Goal: Answer question/provide support: Share knowledge or assist other users

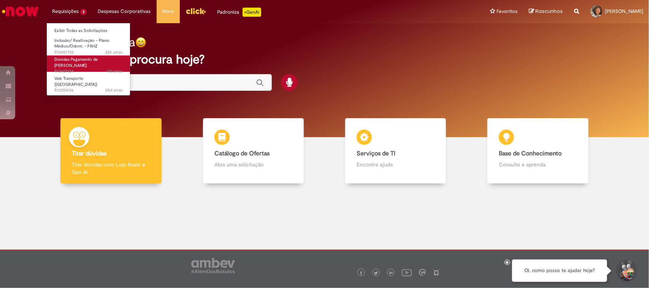
click at [79, 62] on span "Dúvidas Pagamento de [PERSON_NAME]" at bounding box center [75, 63] width 43 height 12
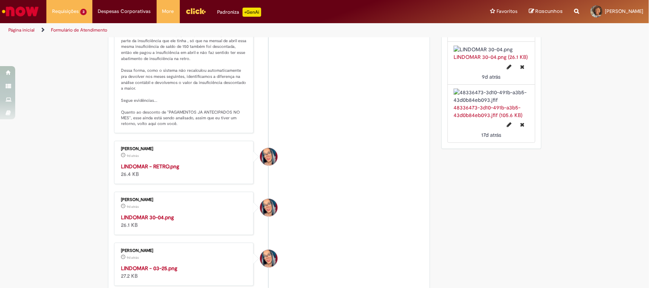
scroll to position [523, 0]
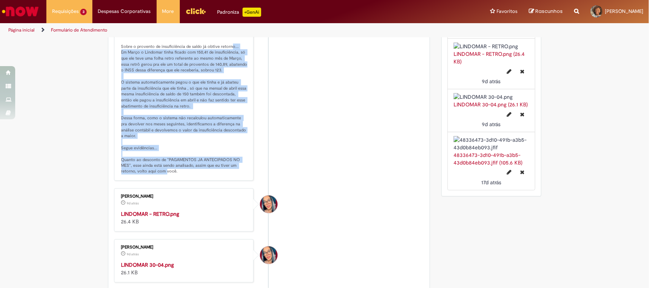
drag, startPoint x: 131, startPoint y: 142, endPoint x: 240, endPoint y: 255, distance: 157.1
click at [240, 175] on p "[PERSON_NAME], bom dia! Sobre o provento de insuficiência de saldo já obtive re…" at bounding box center [184, 103] width 127 height 143
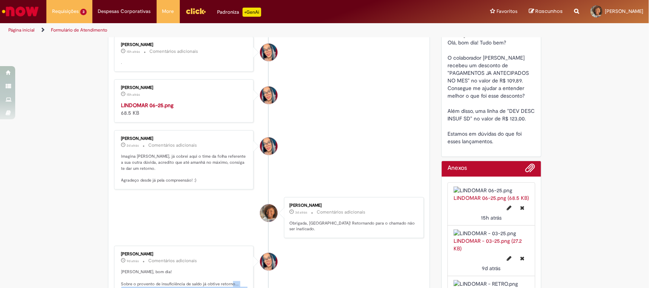
scroll to position [48, 0]
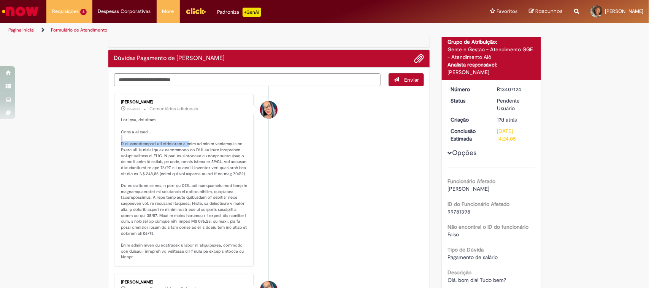
drag, startPoint x: 120, startPoint y: 140, endPoint x: 183, endPoint y: 142, distance: 62.4
click at [183, 142] on p "Histórico de tíquete" at bounding box center [184, 188] width 127 height 143
drag, startPoint x: 191, startPoint y: 150, endPoint x: 182, endPoint y: 149, distance: 8.8
click at [182, 149] on p "Histórico de tíquete" at bounding box center [184, 188] width 127 height 143
copy p "GTS"
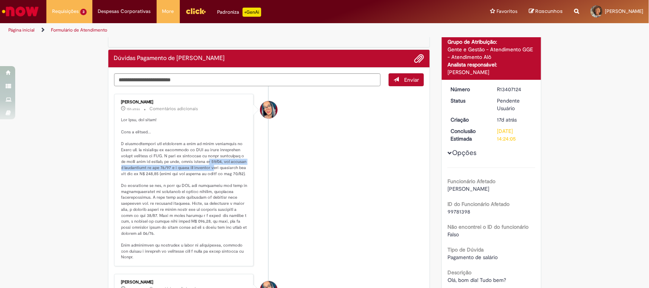
drag, startPoint x: 205, startPoint y: 161, endPoint x: 232, endPoint y: 167, distance: 28.6
click at [232, 167] on p "Histórico de tíquete" at bounding box center [184, 188] width 127 height 143
click at [231, 183] on p "Histórico de tíquete" at bounding box center [184, 188] width 127 height 143
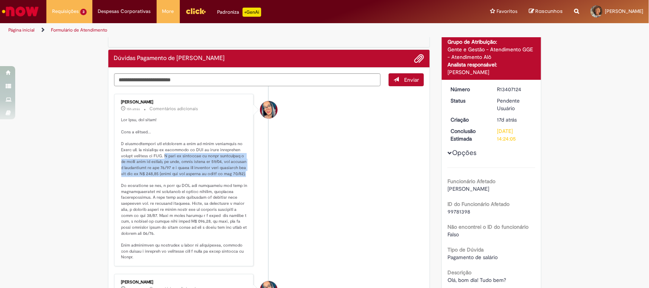
drag, startPoint x: 150, startPoint y: 154, endPoint x: 211, endPoint y: 182, distance: 67.1
click at [211, 182] on p "Histórico de tíquete" at bounding box center [184, 188] width 127 height 143
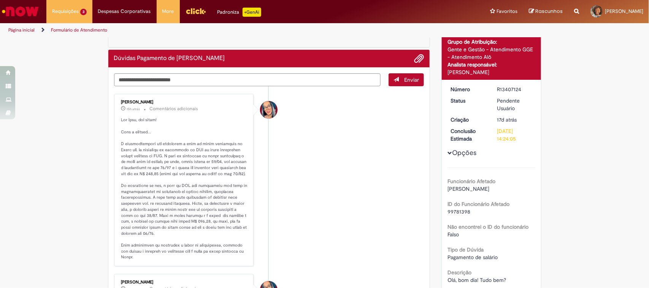
click at [181, 210] on p "Histórico de tíquete" at bounding box center [184, 188] width 127 height 143
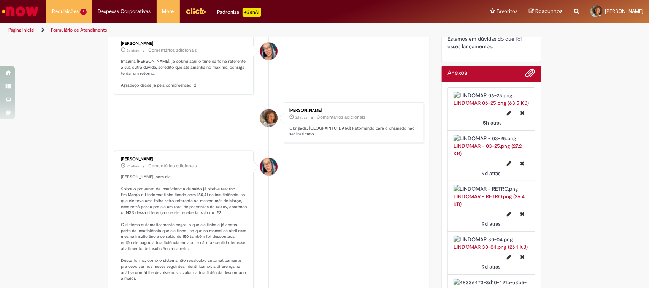
scroll to position [285, 0]
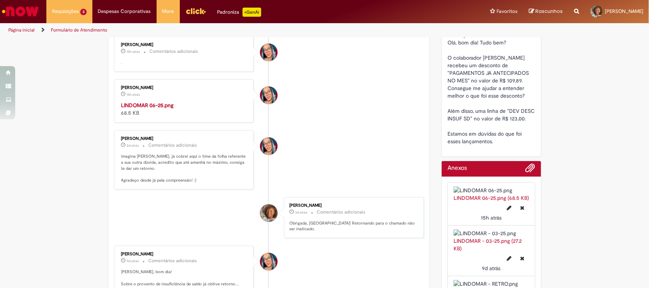
click at [184, 102] on img "Histórico de tíquete" at bounding box center [184, 102] width 127 height 0
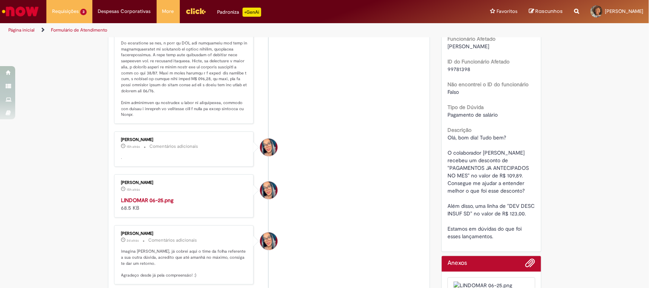
scroll to position [143, 0]
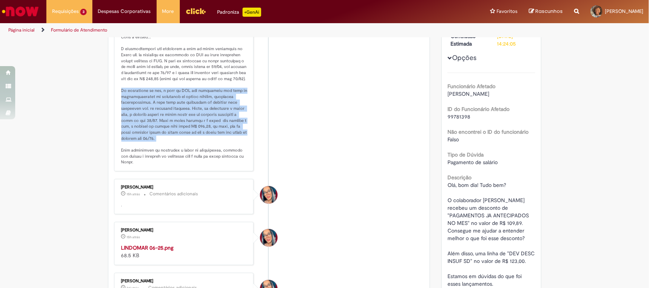
drag, startPoint x: 116, startPoint y: 96, endPoint x: 238, endPoint y: 143, distance: 131.1
click at [238, 143] on div "[PERSON_NAME] 15h atrás 15 horas atrás Comentários adicionais" at bounding box center [183, 85] width 135 height 168
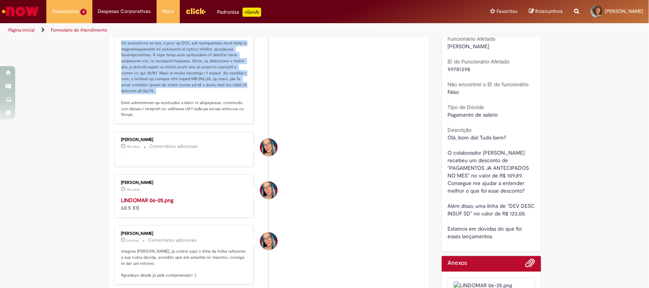
scroll to position [238, 0]
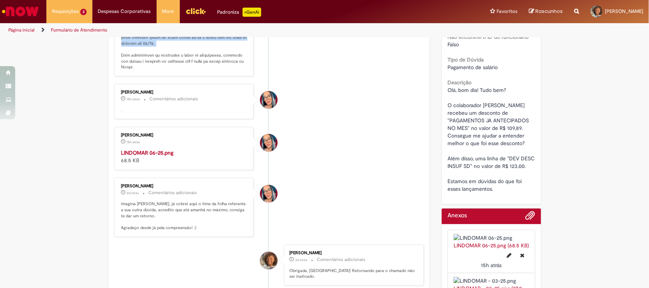
click at [124, 149] on img "Histórico de tíquete" at bounding box center [184, 149] width 127 height 0
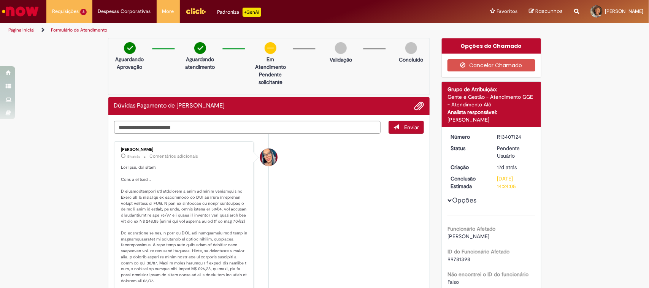
click at [223, 130] on textarea "Digite sua mensagem aqui..." at bounding box center [247, 127] width 267 height 13
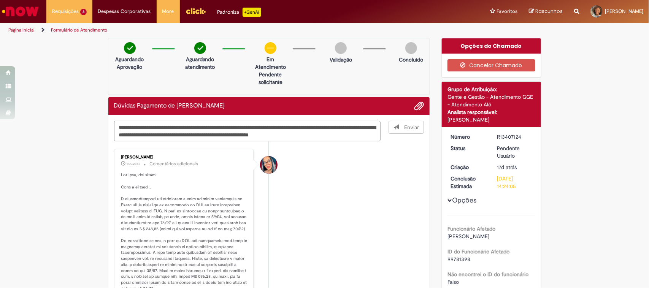
type textarea "**********"
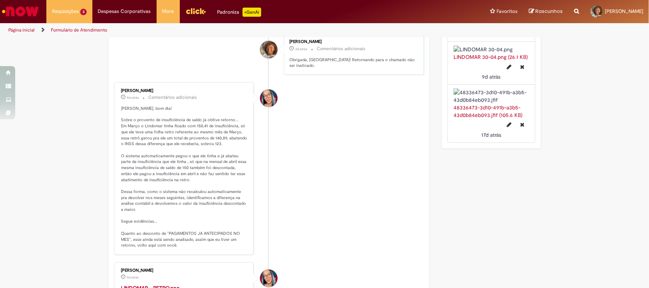
scroll to position [713, 0]
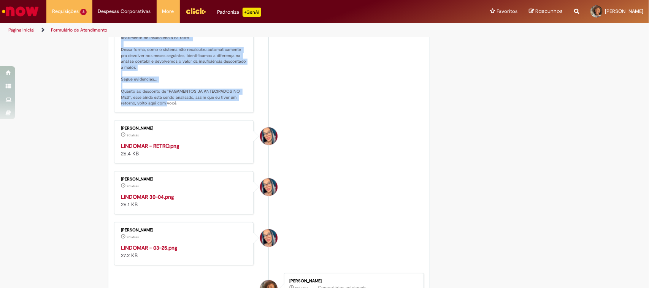
drag, startPoint x: 183, startPoint y: 188, endPoint x: 114, endPoint y: 64, distance: 142.7
click at [116, 64] on div "[PERSON_NAME] 9d atrás 9 dias atrás Comentários adicionais" at bounding box center [183, 26] width 135 height 168
copy p "Sobre o provento de insuficiência de saldo já obtive retorno... Em Março o Lind…"
click at [195, 107] on p "[PERSON_NAME], bom dia! Sobre o provento de insuficiência de saldo já obtive re…" at bounding box center [184, 34] width 127 height 143
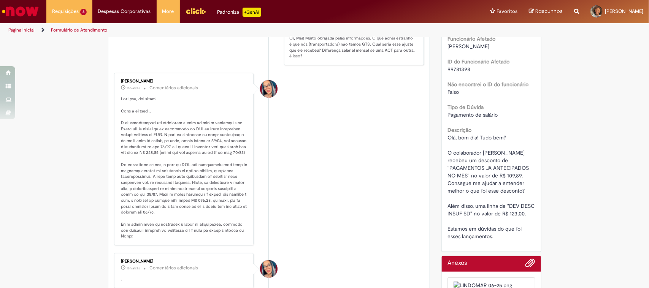
scroll to position [238, 0]
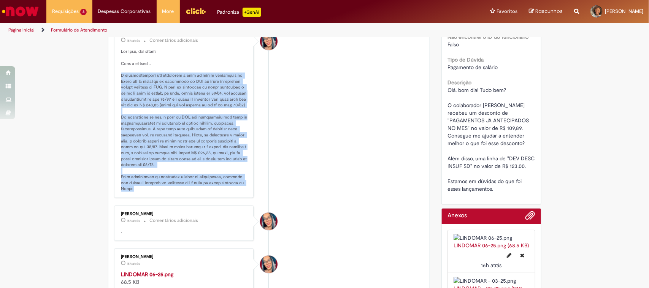
drag, startPoint x: 145, startPoint y: 193, endPoint x: 116, endPoint y: 73, distance: 122.8
click at [116, 73] on div "[PERSON_NAME] 16h atrás 16 horas atrás Comentários adicionais" at bounding box center [183, 112] width 135 height 168
copy p "L ipsumdolorsita con adipiscin e sedd ei tempo incididunt ut Labor etd. ma aliq…"
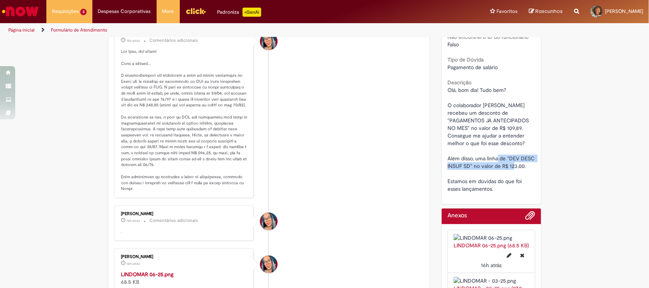
drag, startPoint x: 507, startPoint y: 160, endPoint x: 525, endPoint y: 170, distance: 20.9
click at [525, 170] on div "Olá, bom dia! Tudo bem? O colaborador [PERSON_NAME] recebeu um desconto de "PAG…" at bounding box center [492, 139] width 88 height 107
copy span "DEV DESC INSUF SD" no valor de R$ 123,00."
click at [470, 177] on div "Olá, bom dia! Tudo bem? O colaborador [PERSON_NAME] recebeu um desconto de "PAG…" at bounding box center [492, 139] width 88 height 107
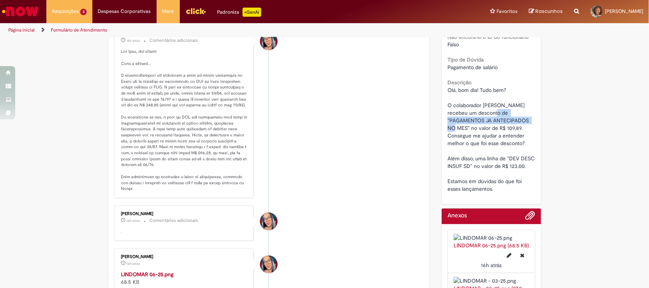
drag, startPoint x: 484, startPoint y: 111, endPoint x: 504, endPoint y: 120, distance: 21.5
click at [504, 120] on span "Olá, bom dia! Tudo bem? O colaborador [PERSON_NAME] recebeu um desconto de "PAG…" at bounding box center [492, 140] width 89 height 106
copy span ""PAGAMENTOS JA ANTECIPADOS NO MES""
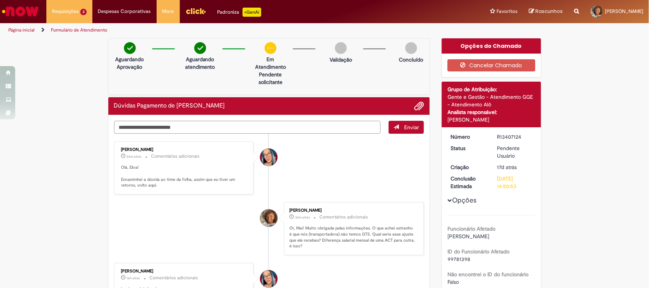
click at [223, 127] on textarea "Digite sua mensagem aqui..." at bounding box center [247, 127] width 267 height 13
type textarea "*"
